Goal: Task Accomplishment & Management: Manage account settings

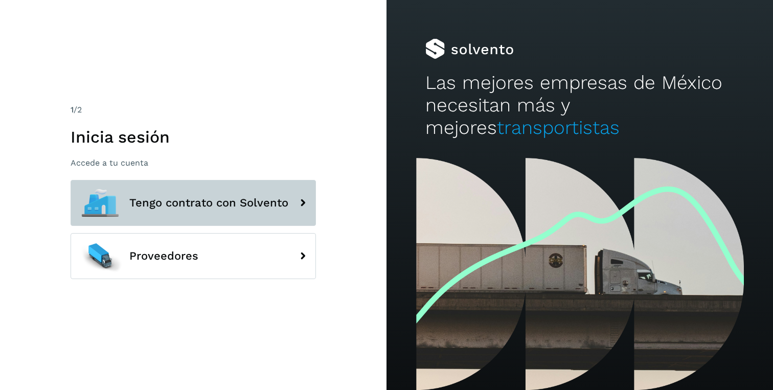
click at [176, 198] on span "Tengo contrato con Solvento" at bounding box center [208, 203] width 159 height 12
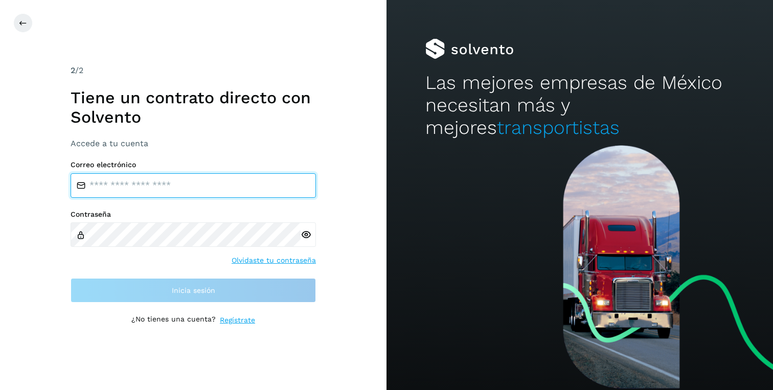
click at [172, 187] on input "email" at bounding box center [193, 185] width 245 height 25
type input "**********"
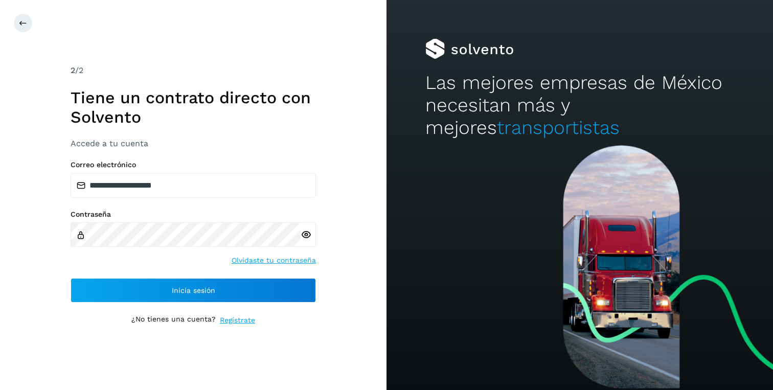
click at [306, 237] on icon at bounding box center [306, 235] width 11 height 11
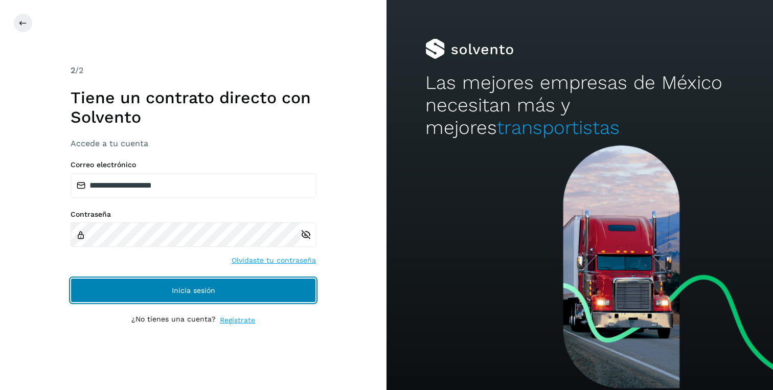
click at [163, 302] on button "Inicia sesión" at bounding box center [193, 290] width 245 height 25
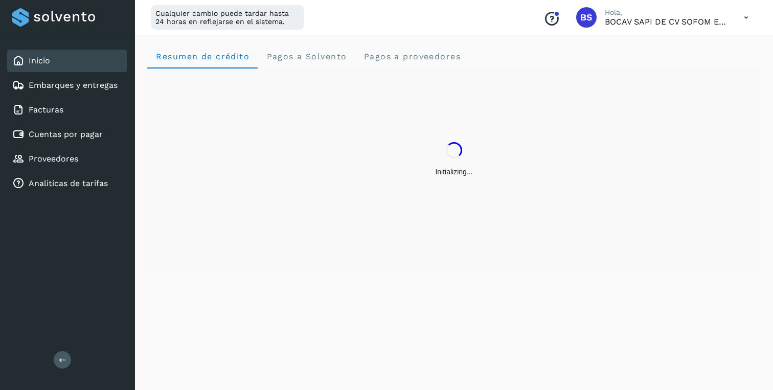
click at [738, 22] on icon at bounding box center [746, 17] width 21 height 21
click at [687, 63] on div "Cerrar sesión" at bounding box center [696, 65] width 122 height 19
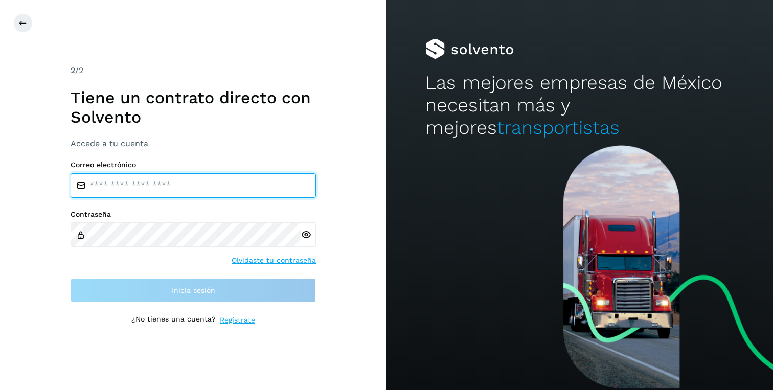
click at [183, 192] on input "email" at bounding box center [193, 185] width 245 height 25
type input "**********"
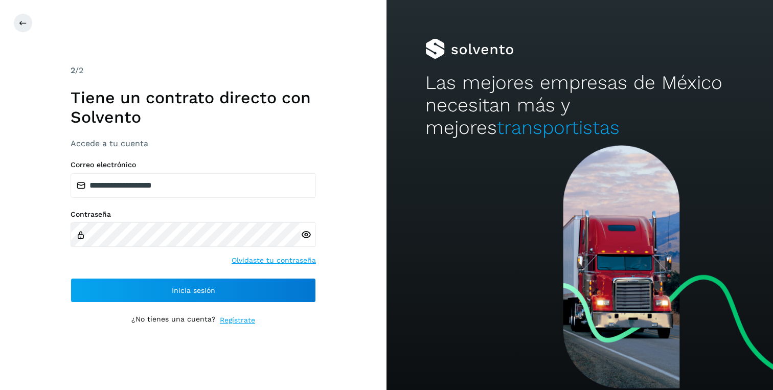
click at [306, 235] on icon at bounding box center [306, 235] width 11 height 11
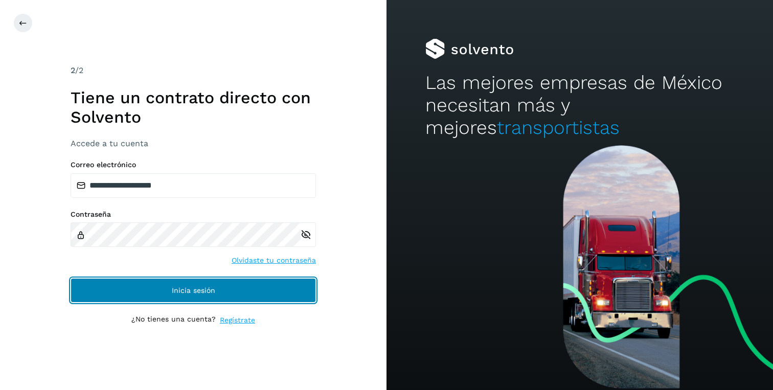
click at [162, 293] on button "Inicia sesión" at bounding box center [193, 290] width 245 height 25
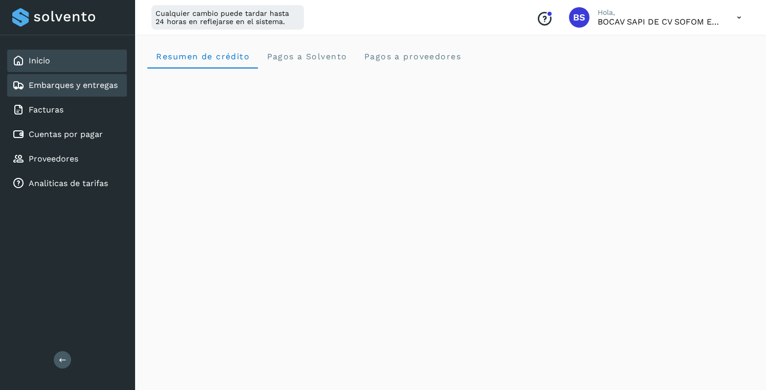
click at [67, 86] on link "Embarques y entregas" at bounding box center [73, 85] width 89 height 10
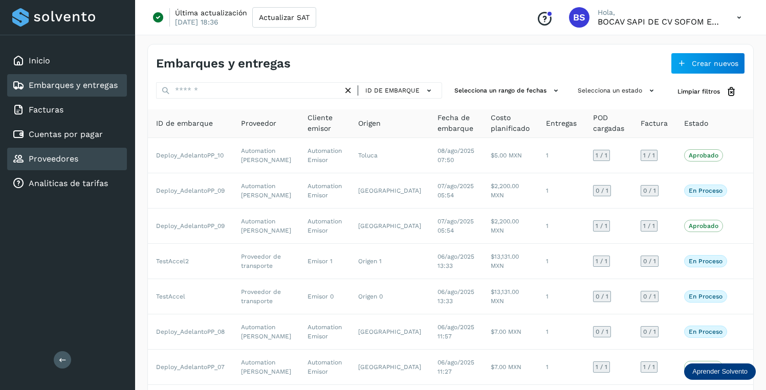
click at [75, 158] on link "Proveedores" at bounding box center [54, 159] width 50 height 10
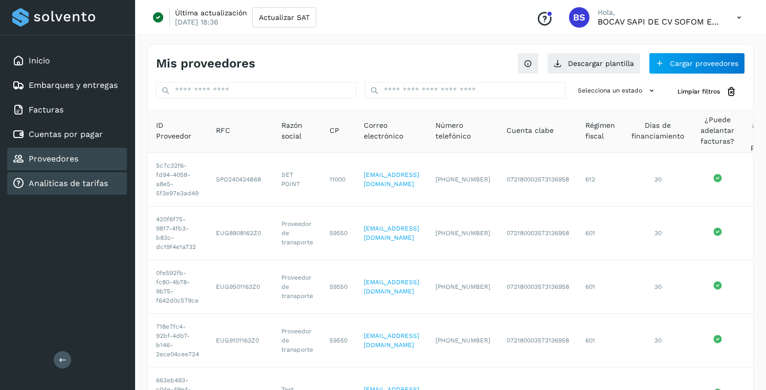
click at [54, 188] on link "Analiticas de tarifas" at bounding box center [68, 183] width 79 height 10
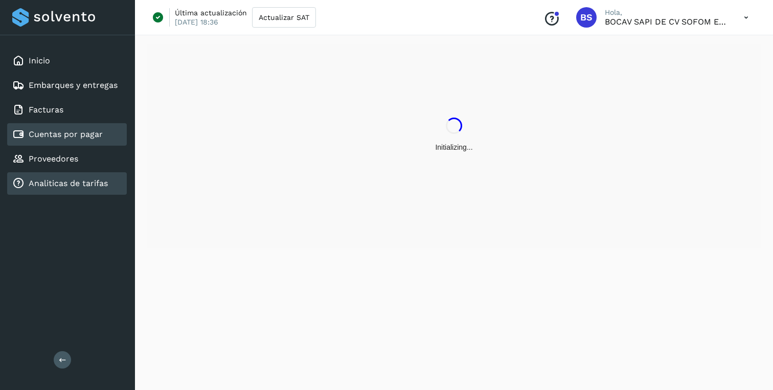
click at [43, 133] on link "Cuentas por pagar" at bounding box center [66, 134] width 74 height 10
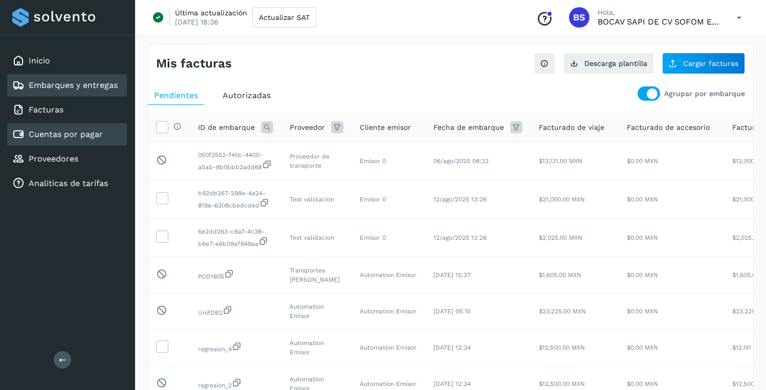
click at [59, 84] on link "Embarques y entregas" at bounding box center [73, 85] width 89 height 10
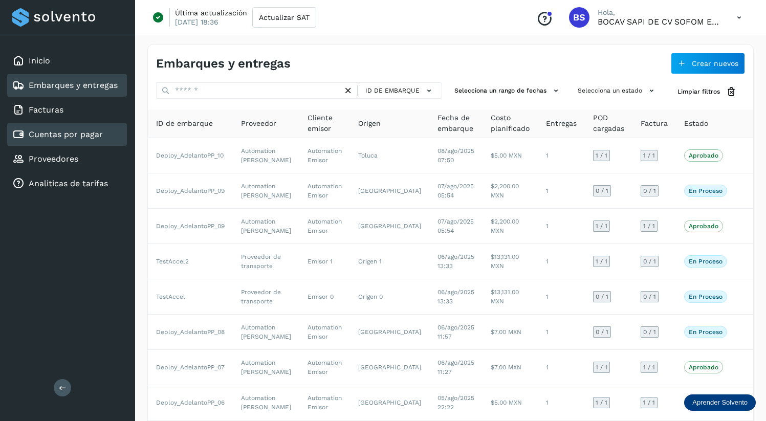
click at [71, 134] on link "Cuentas por pagar" at bounding box center [66, 134] width 74 height 10
